Goal: Information Seeking & Learning: Find specific fact

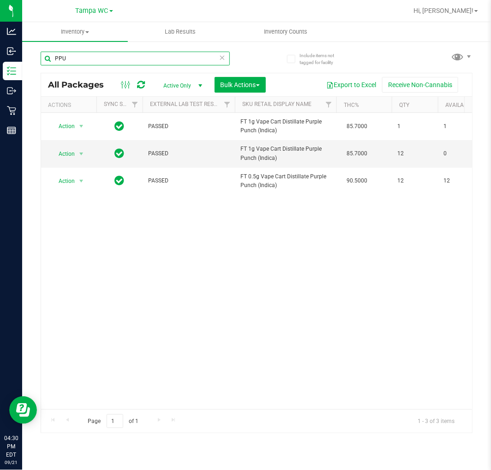
click at [90, 60] on input "PPU" at bounding box center [135, 59] width 189 height 14
click at [91, 59] on input "PPU" at bounding box center [135, 59] width 189 height 14
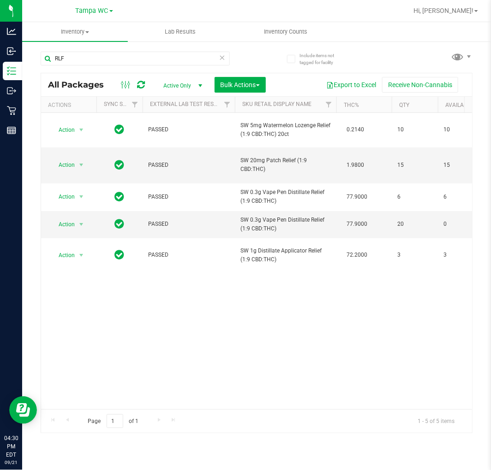
click at [126, 71] on div "RLF" at bounding box center [135, 62] width 189 height 21
click at [128, 58] on input "RLF" at bounding box center [135, 59] width 189 height 14
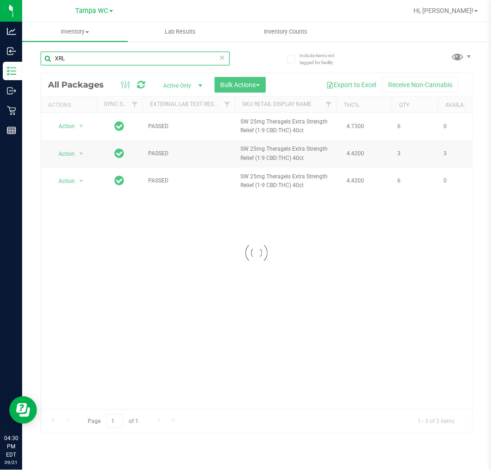
type input "XRL"
click at [278, 265] on div at bounding box center [256, 253] width 431 height 360
